Goal: Check status: Check status

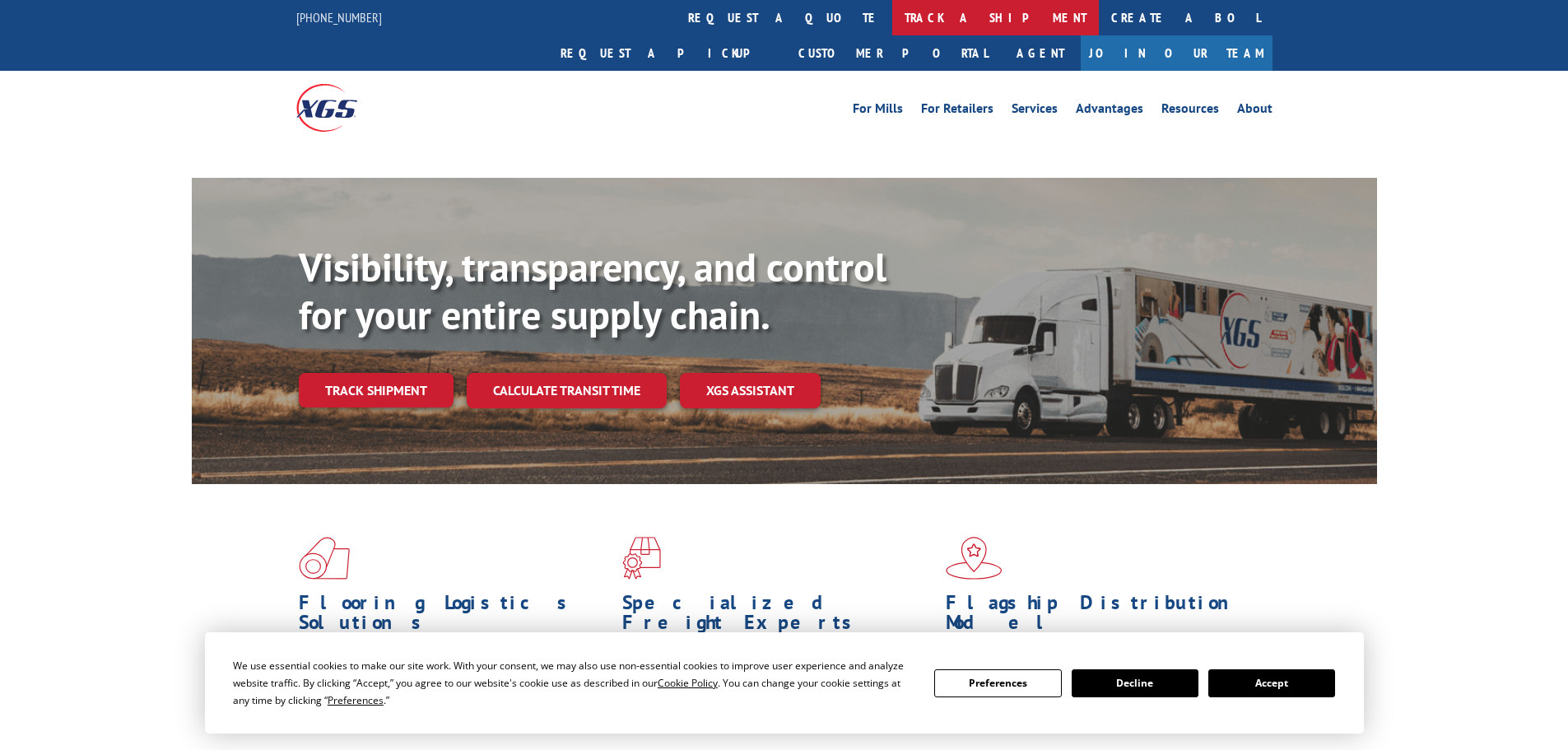
click at [892, 20] on link "track a shipment" at bounding box center [995, 17] width 207 height 35
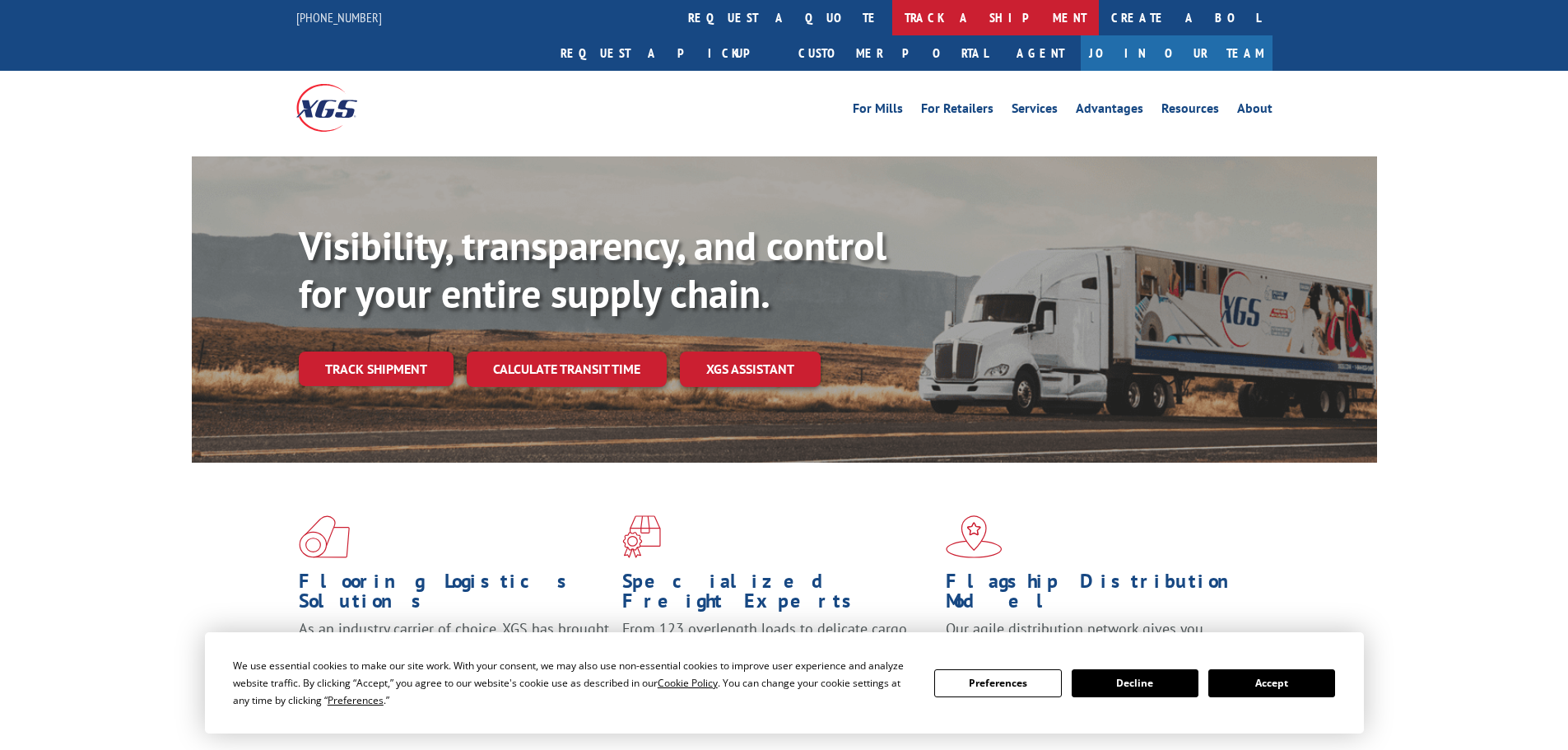
click at [892, 25] on link "track a shipment" at bounding box center [995, 17] width 207 height 35
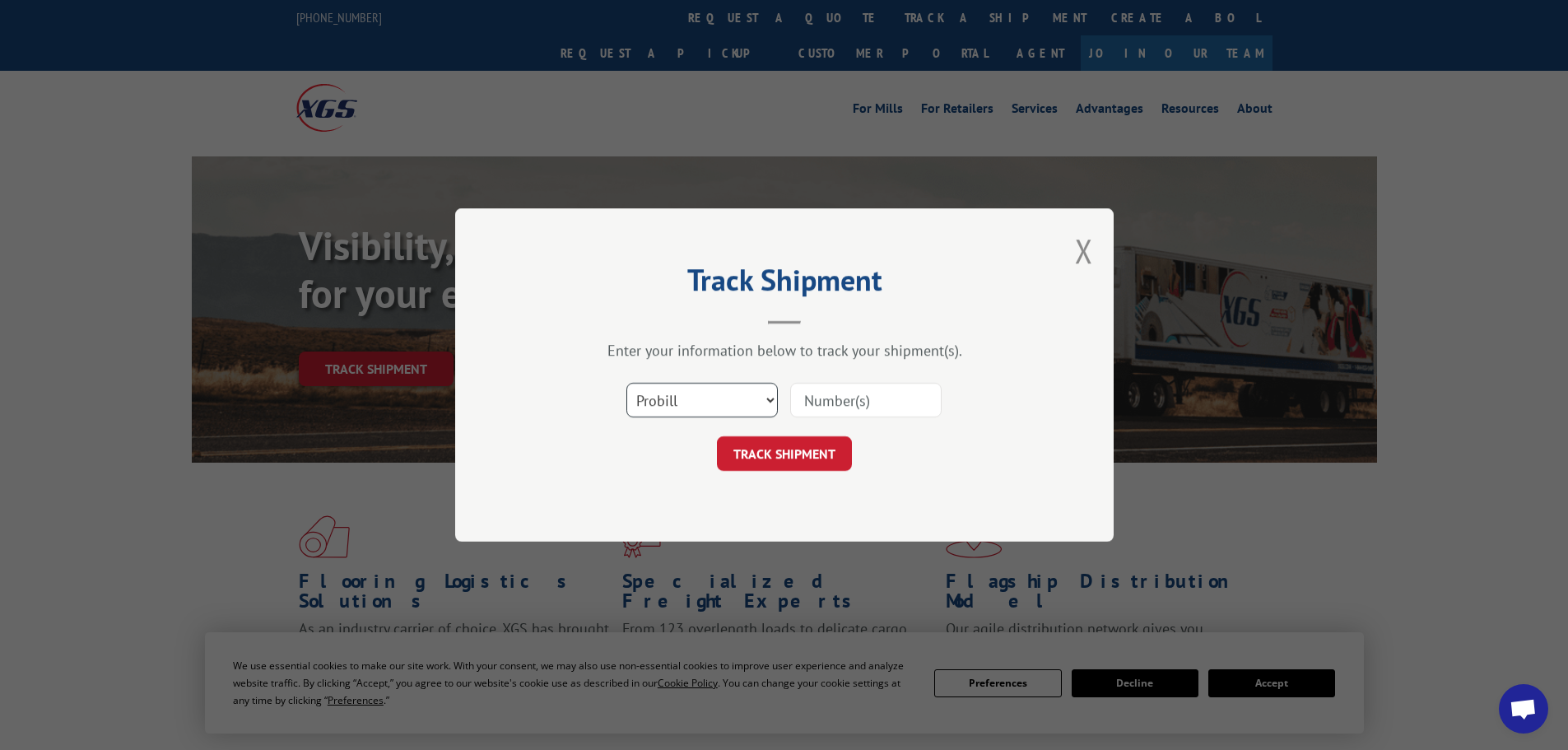
click at [668, 403] on select "Select category... Probill BOL PO" at bounding box center [701, 400] width 151 height 35
select select "bol"
click at [626, 382] on select "Select category... Probill BOL PO" at bounding box center [701, 400] width 151 height 35
click at [842, 410] on input at bounding box center [865, 400] width 151 height 35
paste input "23501827"
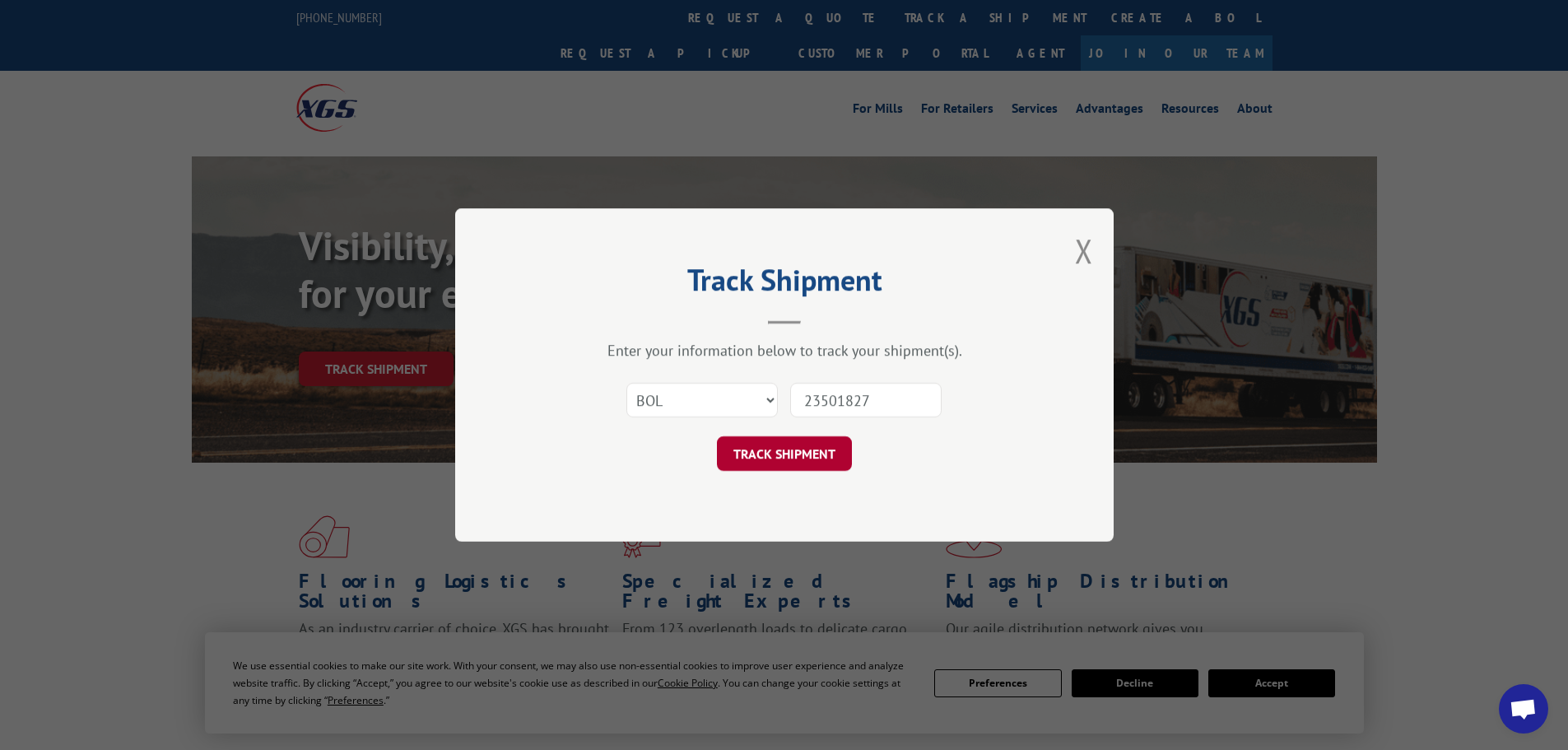
type input "23501827"
click at [799, 454] on button "TRACK SHIPMENT" at bounding box center [784, 453] width 135 height 35
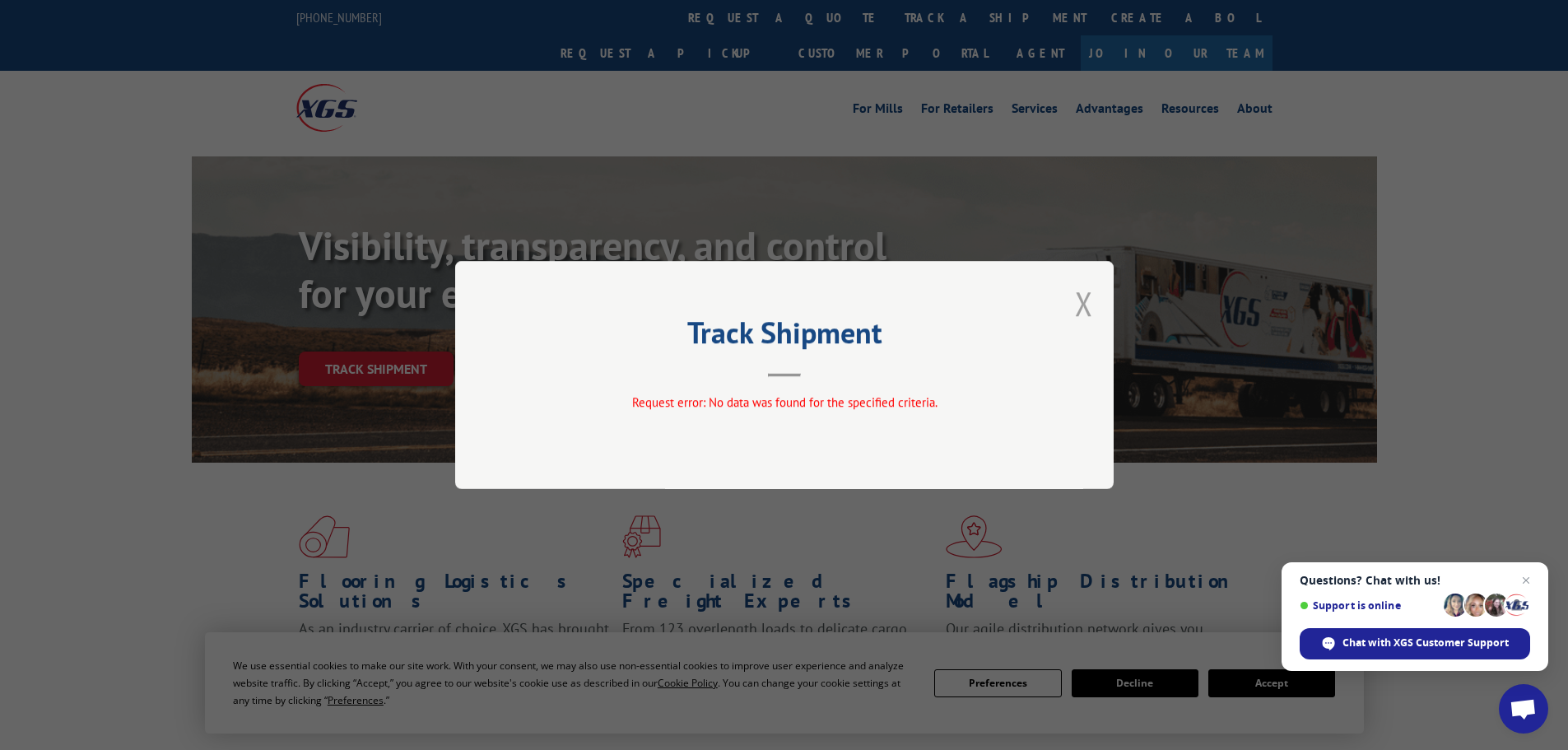
click at [1077, 299] on button "Close modal" at bounding box center [1084, 303] width 18 height 43
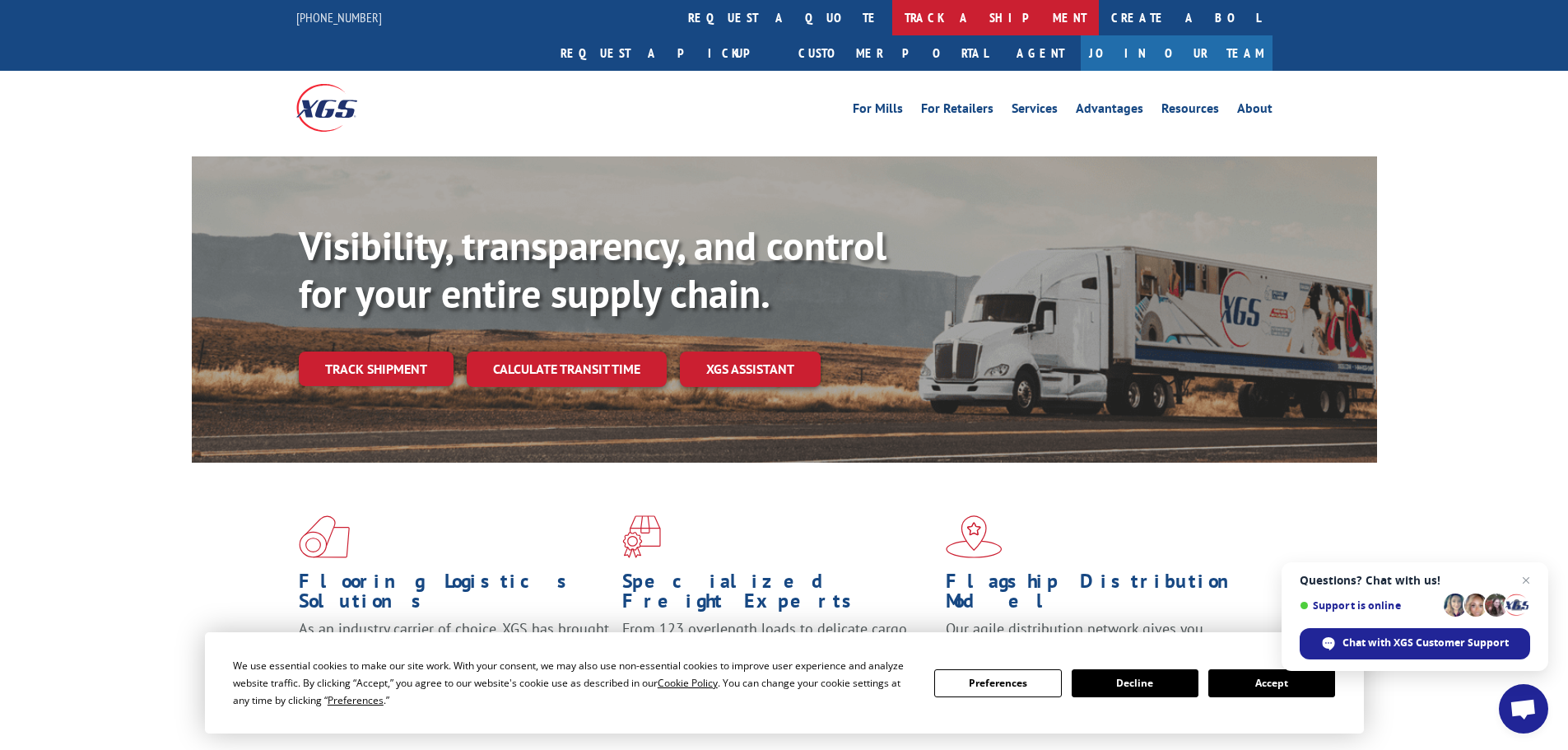
click at [892, 26] on link "track a shipment" at bounding box center [995, 17] width 207 height 35
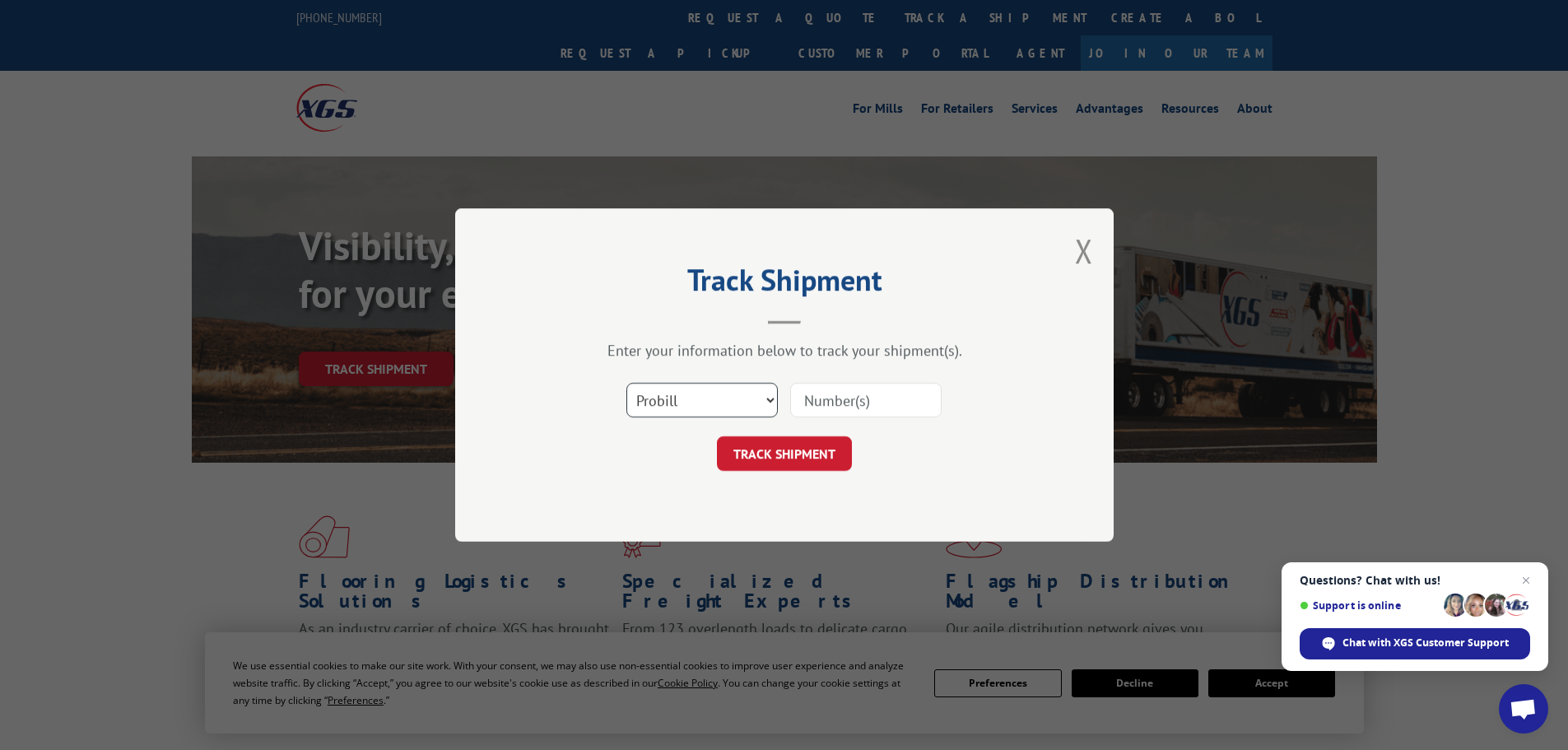
drag, startPoint x: 733, startPoint y: 401, endPoint x: 737, endPoint y: 416, distance: 15.5
click at [734, 403] on select "Select category... Probill BOL PO" at bounding box center [701, 400] width 151 height 35
select select "po"
click at [626, 382] on select "Select category... Probill BOL PO" at bounding box center [701, 400] width 151 height 35
click at [828, 403] on input at bounding box center [865, 400] width 151 height 35
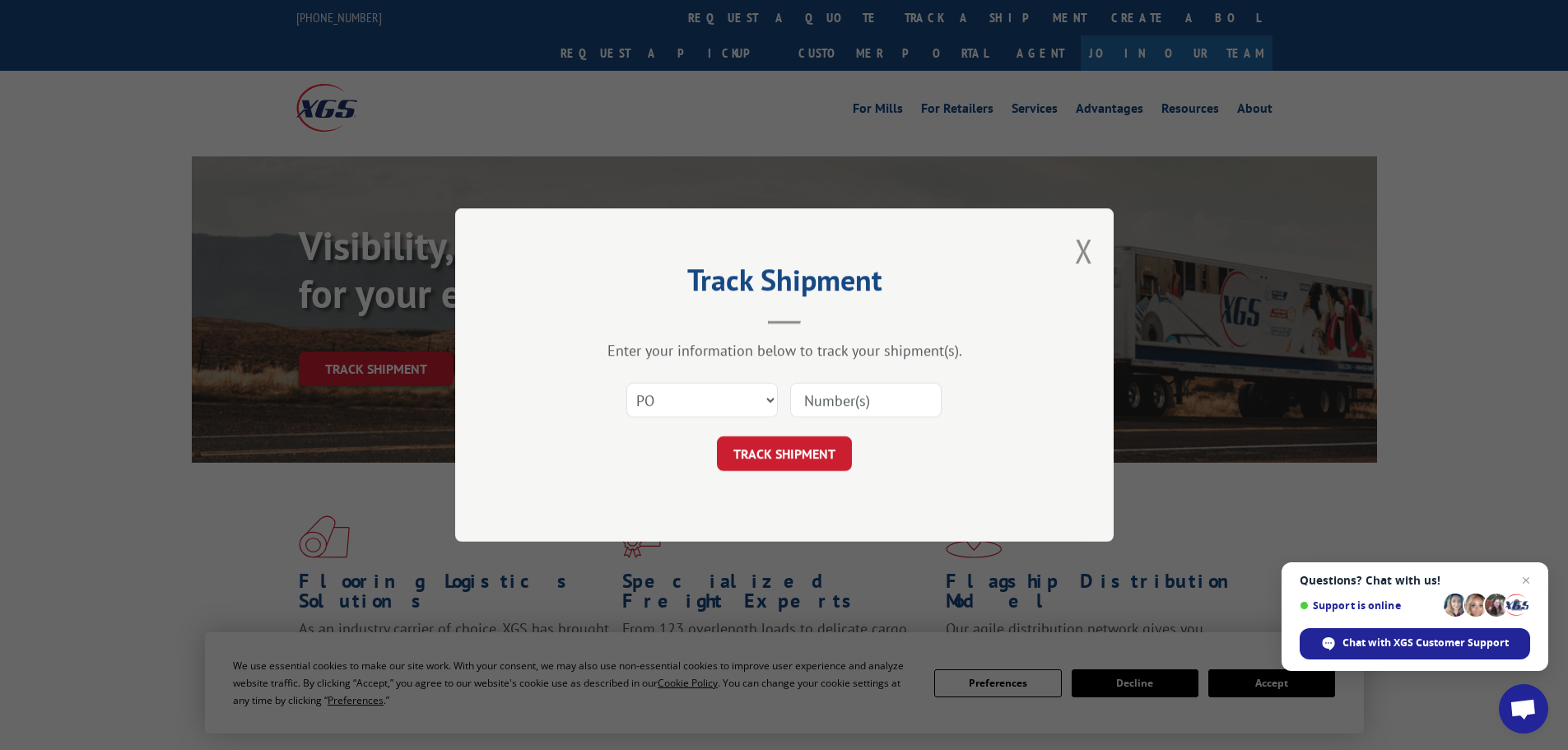
paste input "23501827"
type input "23501827"
click at [803, 450] on button "TRACK SHIPMENT" at bounding box center [784, 453] width 135 height 35
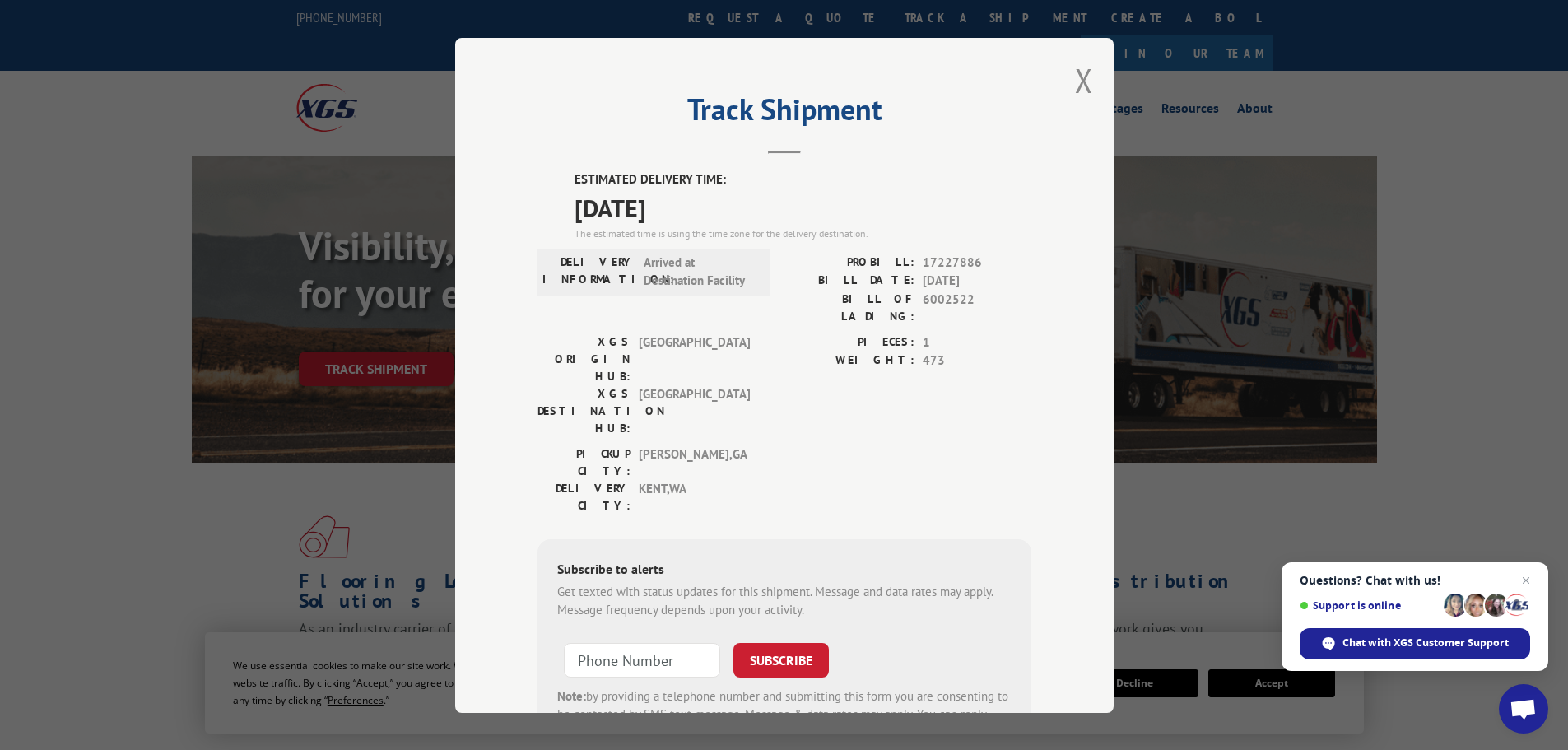
click at [202, 292] on div "Track Shipment ESTIMATED DELIVERY TIME: [DATE] The estimated time is using the …" at bounding box center [784, 375] width 1568 height 750
